Goal: Contribute content: Add original content to the website for others to see

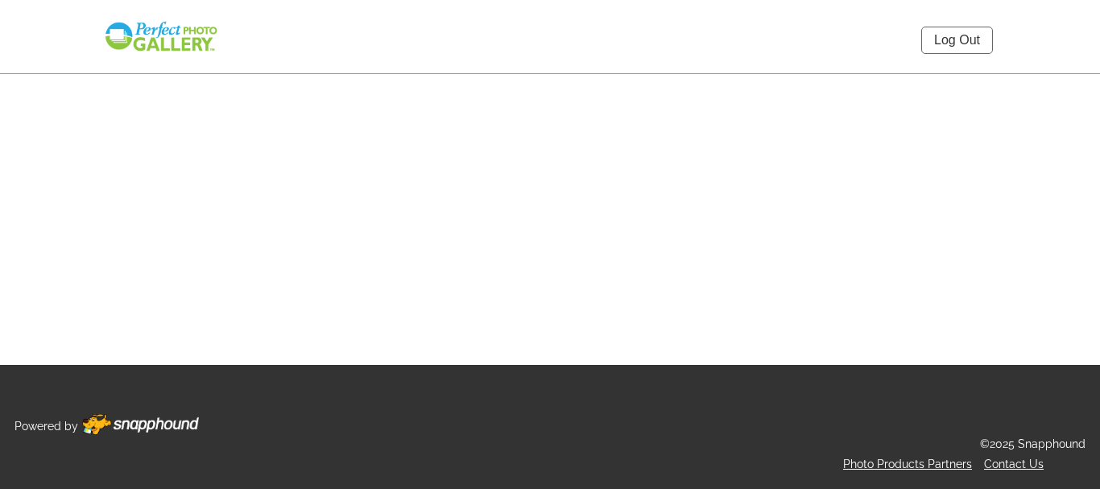
select select "onlyShowInGallery"
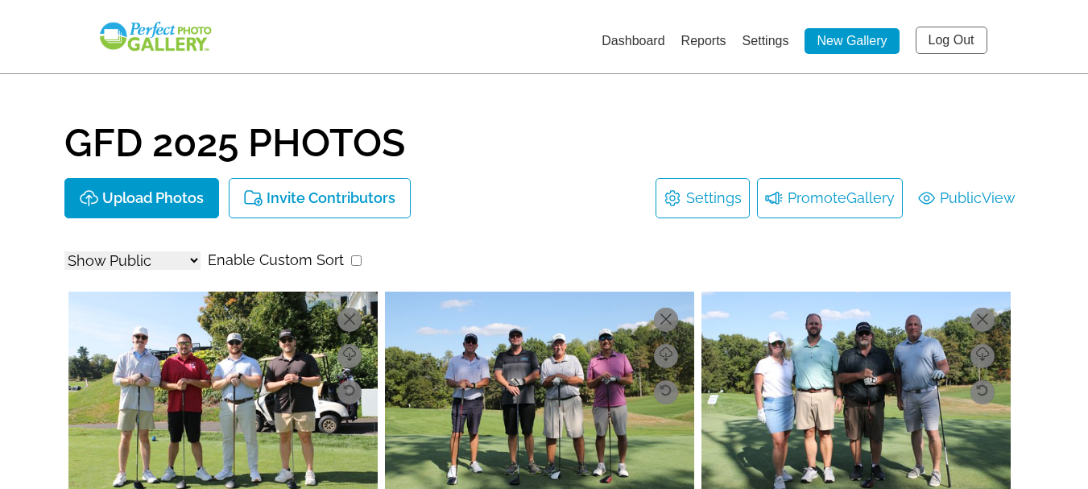
click at [817, 207] on li "Promote Gallery" at bounding box center [830, 198] width 146 height 40
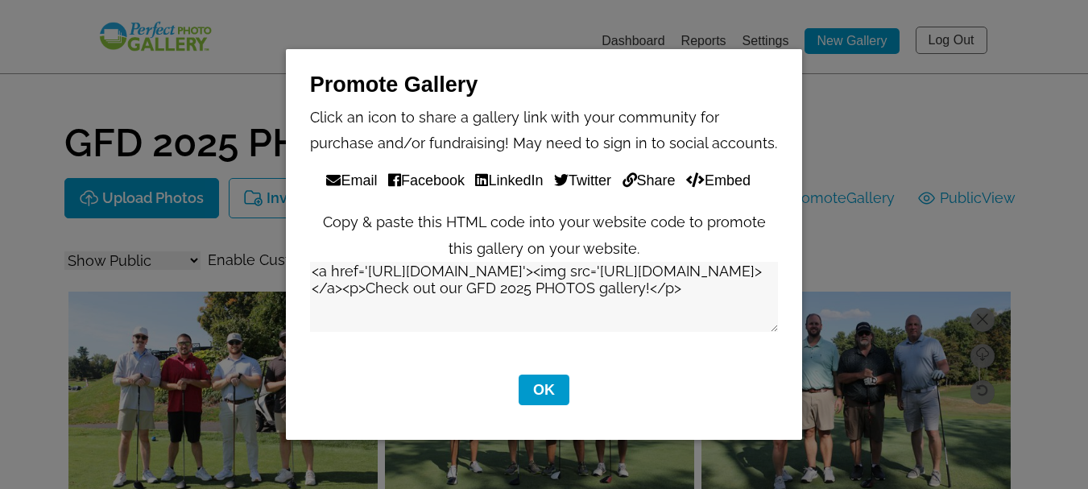
click at [345, 178] on span "Email" at bounding box center [351, 180] width 51 height 26
click at [545, 384] on button "OK" at bounding box center [543, 389] width 51 height 31
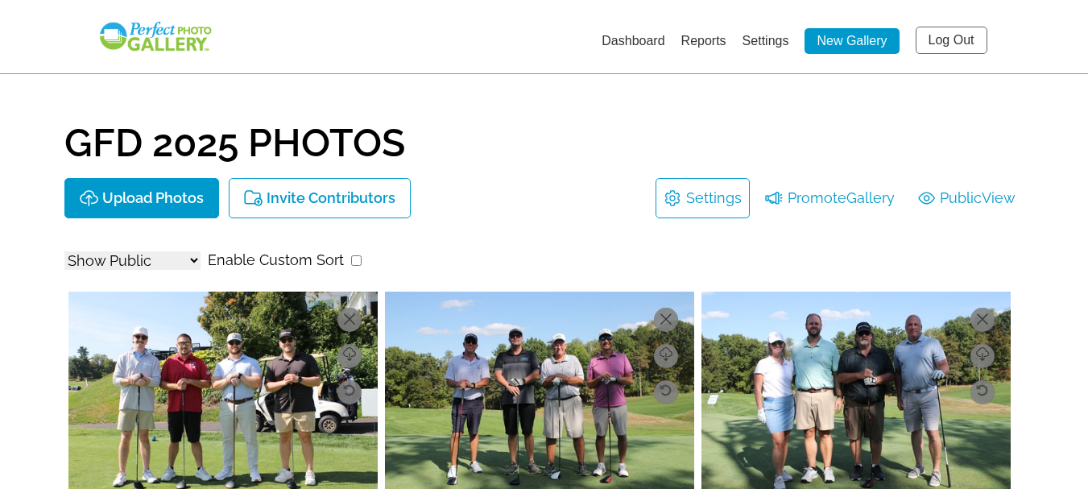
click at [849, 36] on link "New Gallery" at bounding box center [851, 41] width 94 height 26
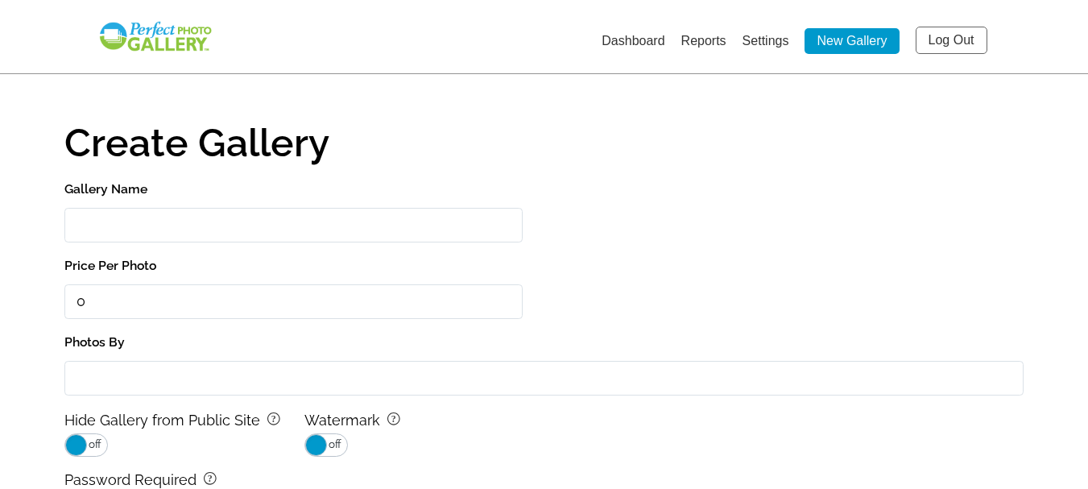
click at [188, 222] on input "Gallery Name" at bounding box center [293, 225] width 458 height 35
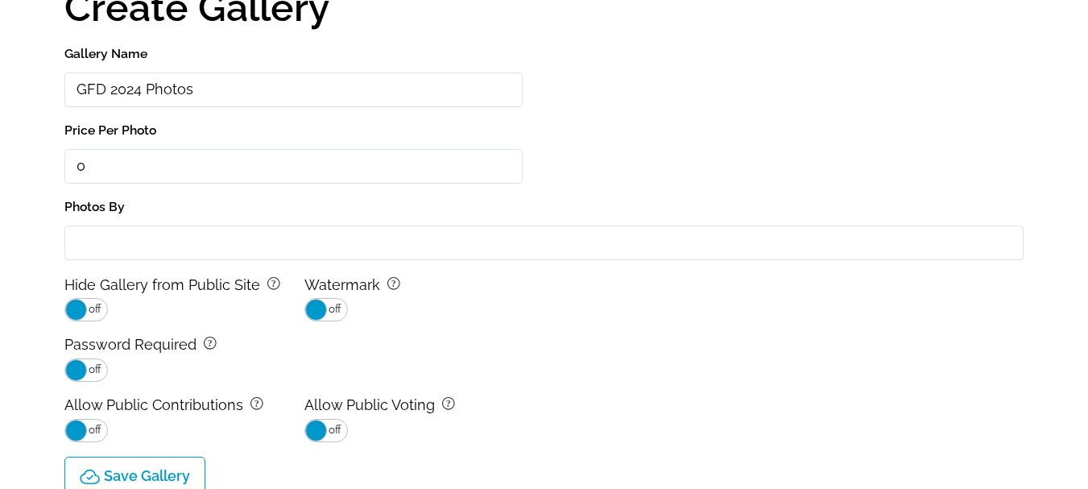
scroll to position [161, 0]
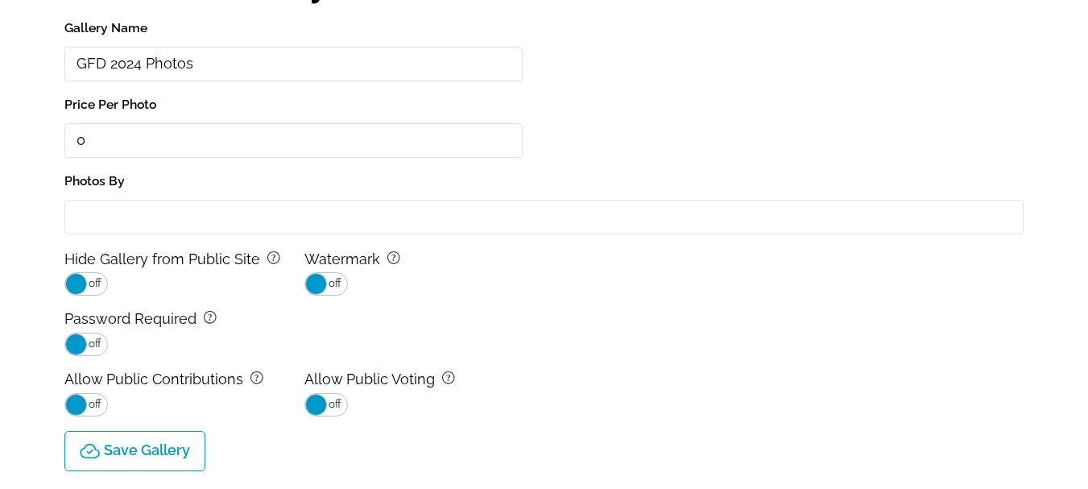
type input "GFD 2024 Photos"
click at [119, 215] on input "Photos By" at bounding box center [543, 217] width 959 height 35
type input "Golf FORE [MEDICAL_DATA]"
click at [93, 399] on span "off" at bounding box center [94, 404] width 14 height 21
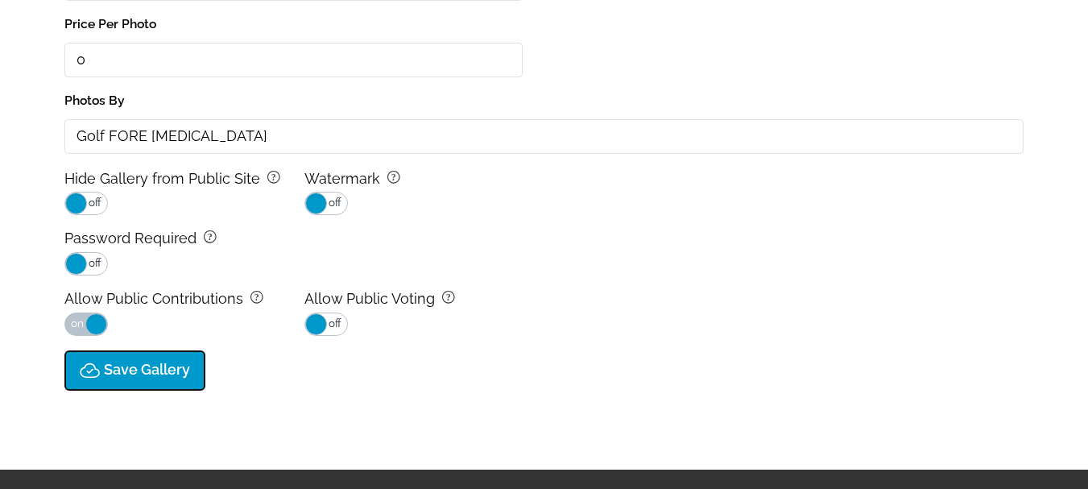
click at [143, 378] on p "Save Gallery" at bounding box center [147, 369] width 86 height 17
type input "0.0"
select select "onlyShowInGallery"
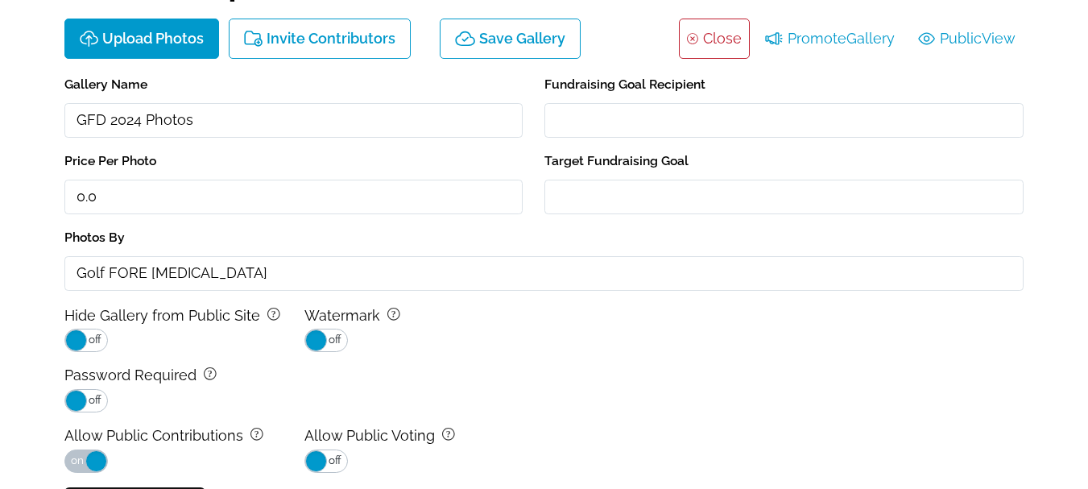
scroll to position [135, 0]
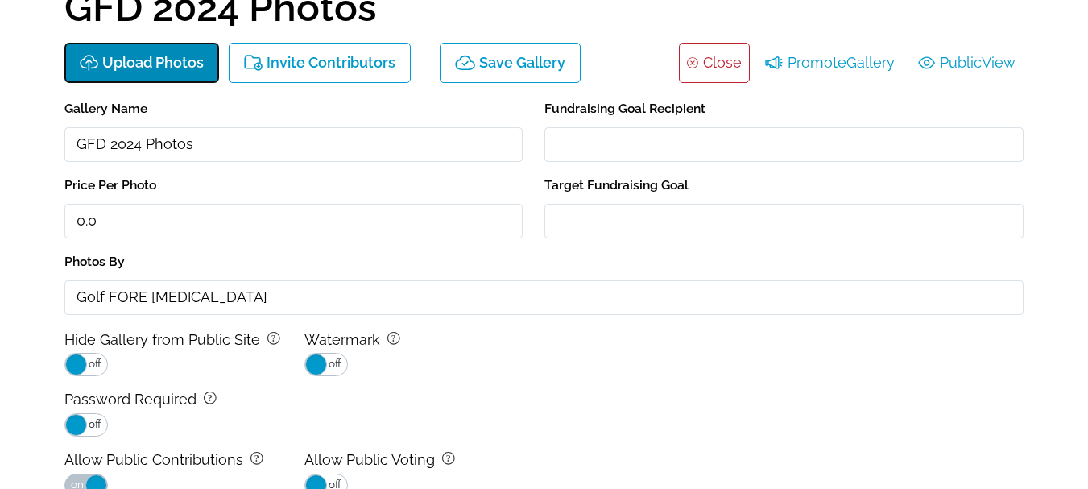
click at [134, 60] on p "Upload Photos" at bounding box center [152, 63] width 101 height 17
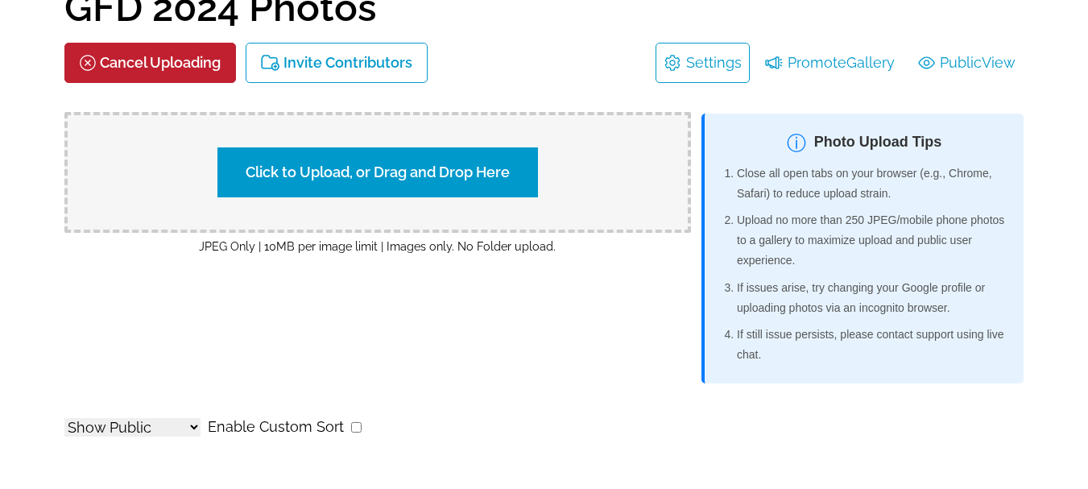
click at [366, 174] on label "Click to Upload, or Drag and Drop Here" at bounding box center [377, 172] width 320 height 50
click at [510, 174] on input "Click to Upload, or Drag and Drop Here" at bounding box center [660, 170] width 301 height 22
type input "C:\fakepath\IMG_6880.JPG"
